Goal: Task Accomplishment & Management: Use online tool/utility

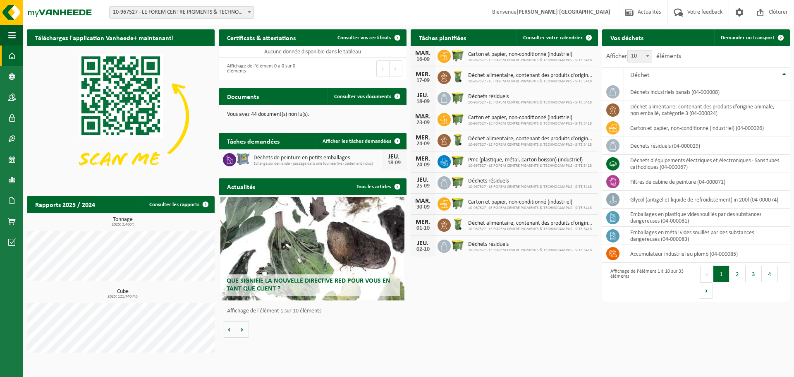
click at [184, 14] on span "10-967527 - LE FOREM CENTRE PIGMENTS & TECHNOCAMPUS - SITE 5418 - STRÉPY-[GEOGR…" at bounding box center [182, 13] width 144 height 12
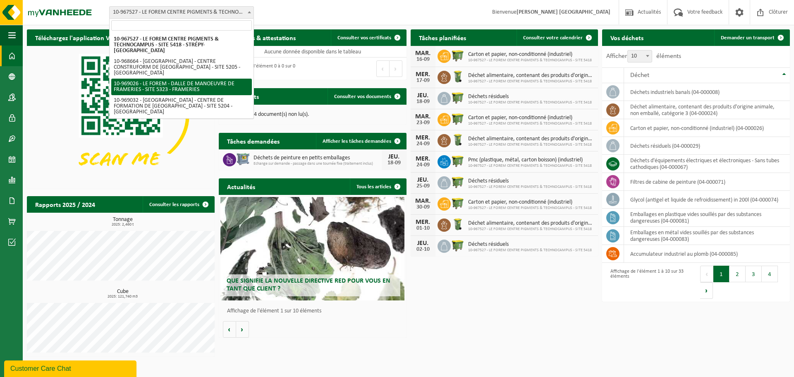
select select "154649"
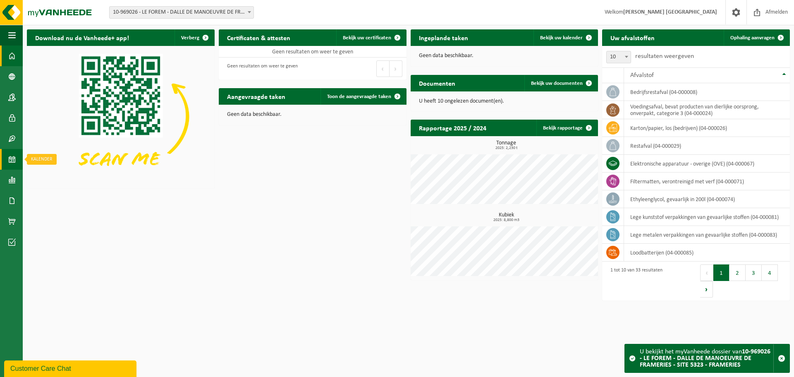
click at [15, 153] on span at bounding box center [11, 159] width 7 height 21
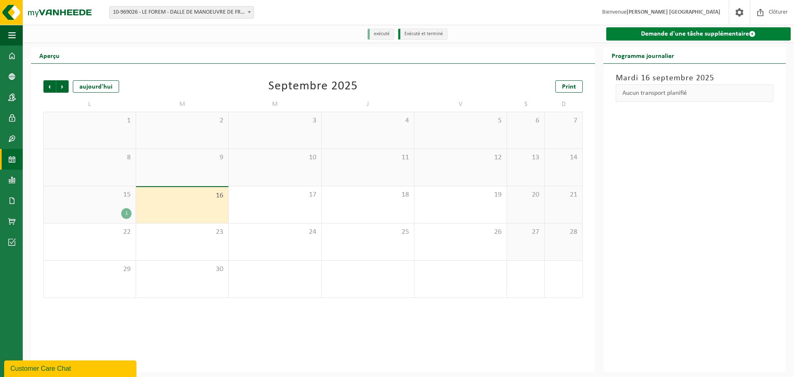
click at [731, 38] on link "Demande d'une tâche supplémentaire" at bounding box center [698, 33] width 185 height 13
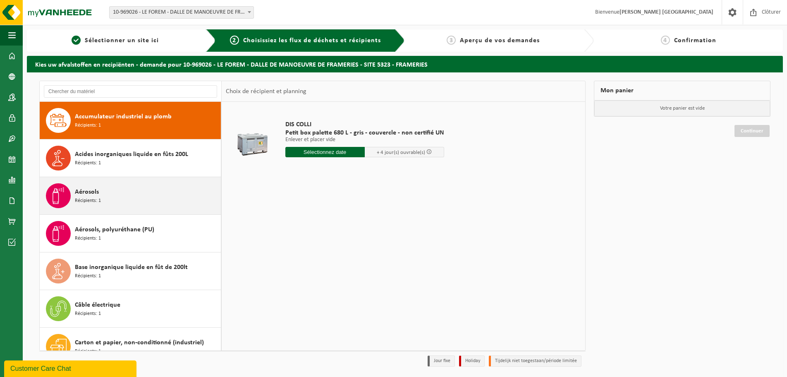
click at [113, 197] on div "Aérosols Récipients: 1" at bounding box center [147, 195] width 144 height 25
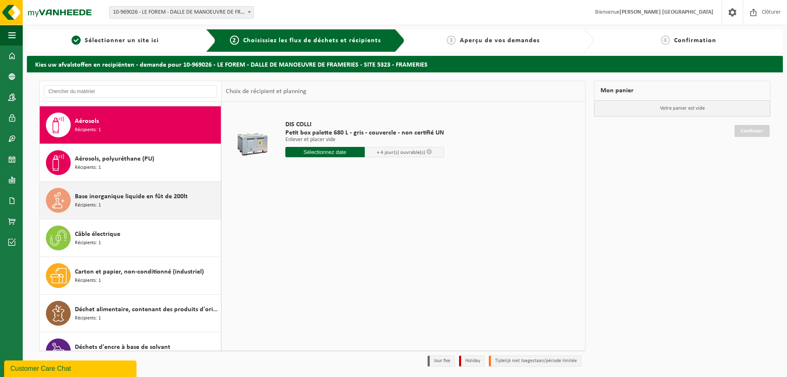
scroll to position [75, 0]
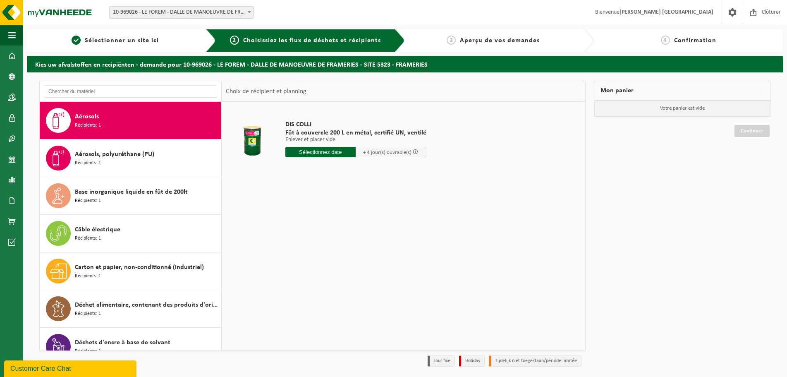
click at [320, 153] on input "text" at bounding box center [320, 152] width 71 height 10
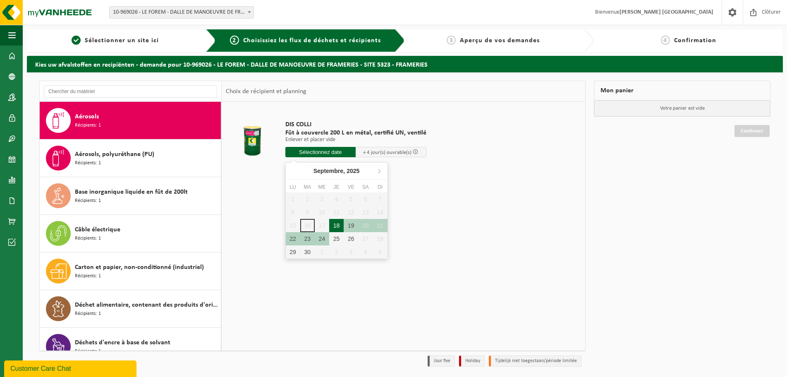
click at [339, 226] on div "18" at bounding box center [336, 225] width 14 height 13
type input "à partir de 2025-09-18"
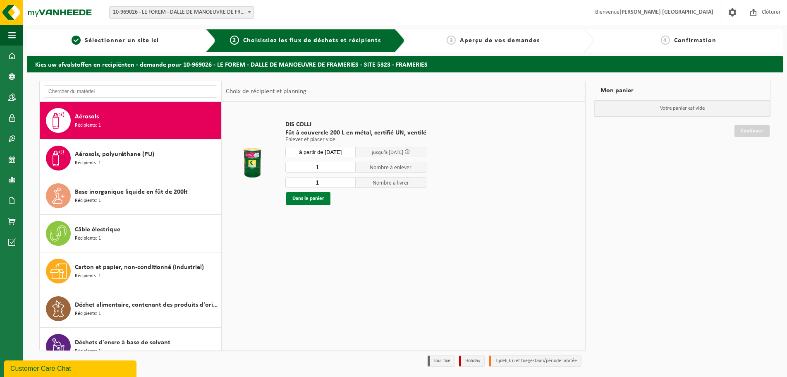
click at [302, 201] on button "Dans le panier" at bounding box center [308, 198] width 44 height 13
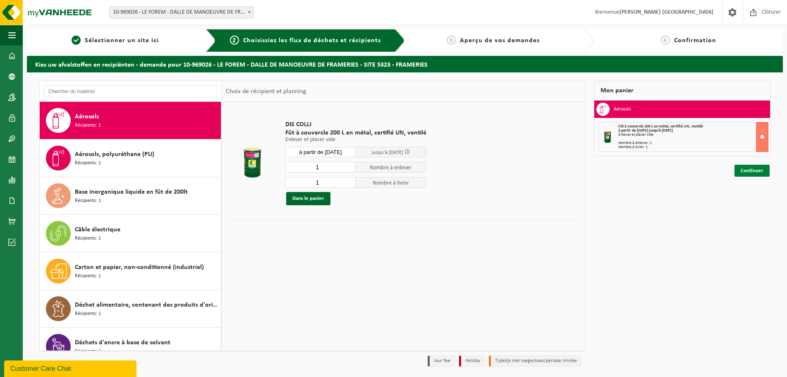
click at [747, 173] on link "Continuer" at bounding box center [752, 171] width 35 height 12
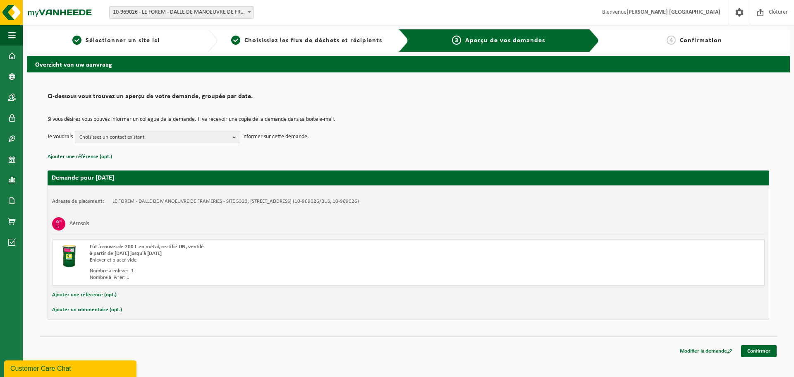
click at [159, 137] on span "Choisissez un contact existant" at bounding box center [154, 137] width 150 height 12
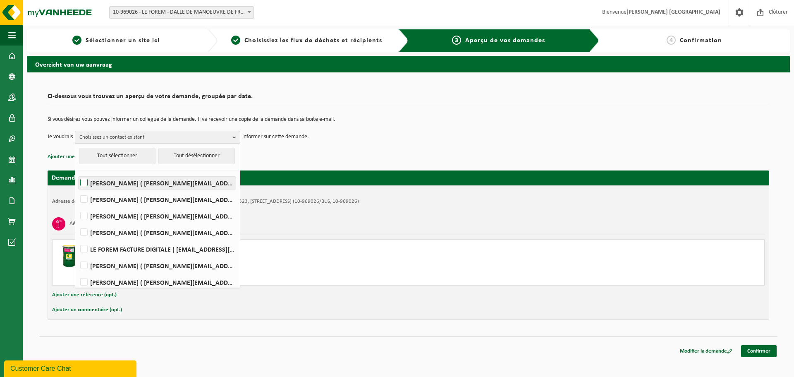
click at [95, 186] on label "MATHIEU COLLIE ( mathieu.collie@forem.be )" at bounding box center [157, 183] width 157 height 12
click at [77, 173] on input "MATHIEU COLLIE ( mathieu.collie@forem.be )" at bounding box center [77, 172] width 0 height 0
checkbox input "true"
click at [93, 231] on label "HUGHES DHAENENS ( hughes.dhaenens@forem.be )" at bounding box center [157, 232] width 157 height 12
click at [77, 222] on input "HUGHES DHAENENS ( hughes.dhaenens@forem.be )" at bounding box center [77, 222] width 0 height 0
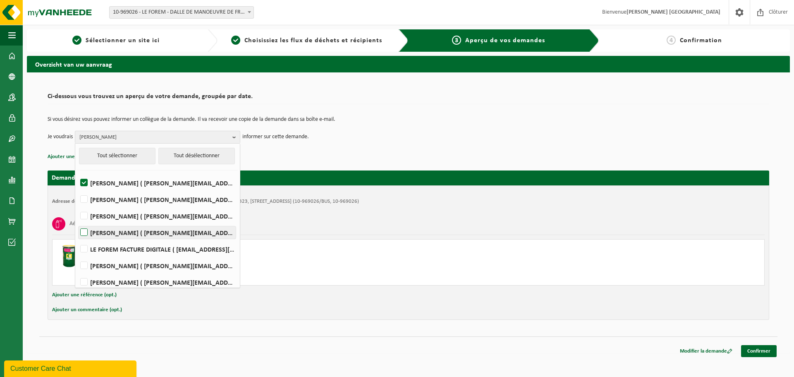
checkbox input "true"
click at [126, 265] on label "ANTOINE HOSLET ( antoine.hoslet@forem.be )" at bounding box center [157, 265] width 157 height 12
click at [77, 255] on input "ANTOINE HOSLET ( antoine.hoslet@forem.be )" at bounding box center [77, 255] width 0 height 0
checkbox input "true"
click at [439, 149] on div "Si vous désirez vous pouvez informer un collègue de la demande. Il va recevoir …" at bounding box center [409, 129] width 722 height 43
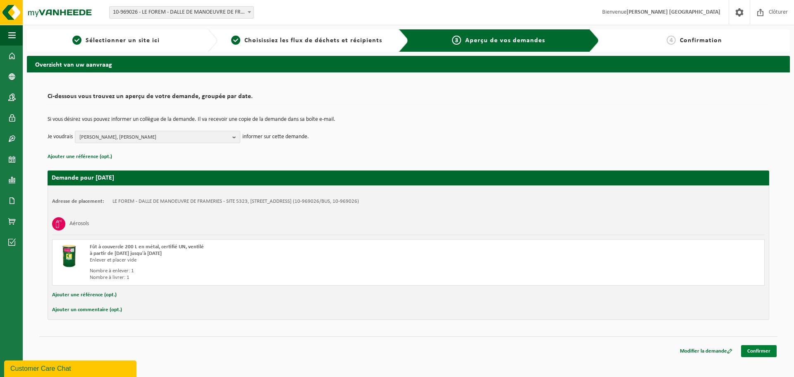
click at [750, 347] on link "Confirmer" at bounding box center [759, 351] width 36 height 12
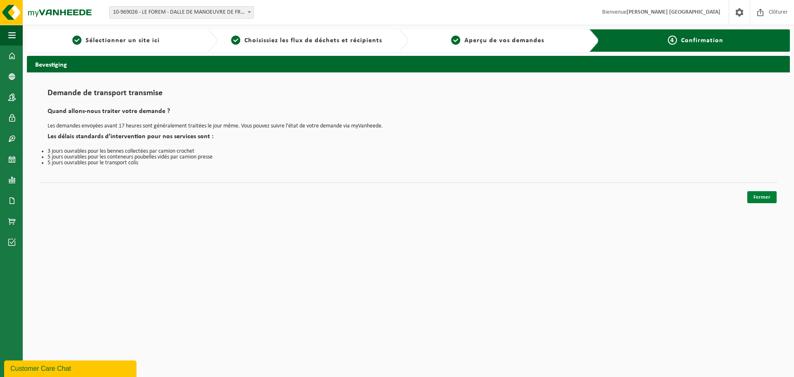
click at [772, 197] on link "Fermer" at bounding box center [762, 197] width 29 height 12
